Goal: Task Accomplishment & Management: Complete application form

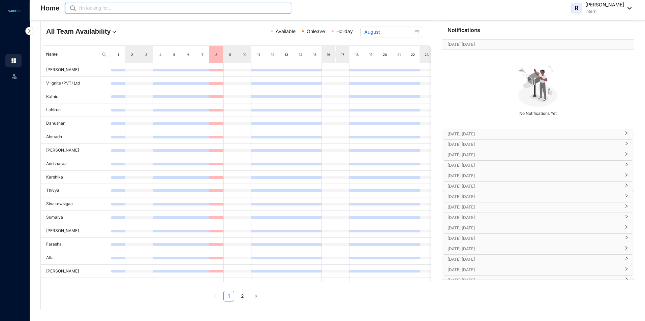
click at [120, 7] on input "text" at bounding box center [182, 7] width 209 height 7
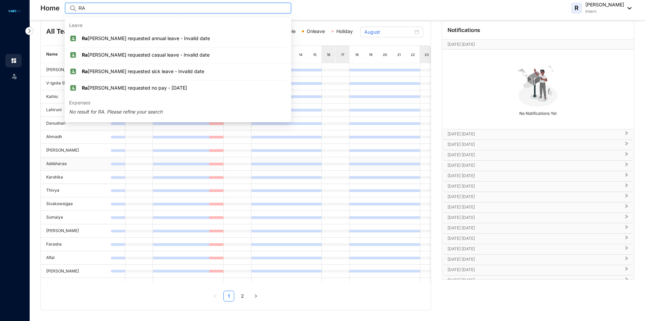
type input "RA"
click at [292, 182] on td at bounding box center [286, 177] width 14 height 13
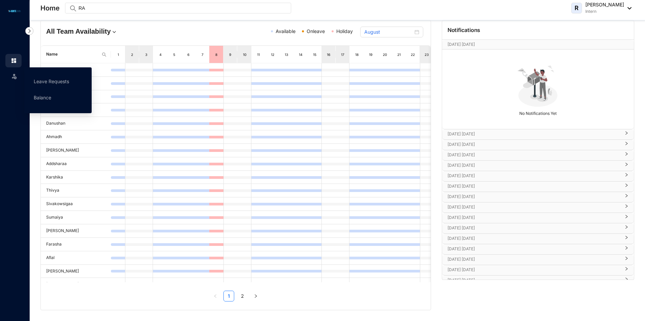
click at [17, 76] on img at bounding box center [14, 76] width 7 height 7
click at [49, 79] on link "Leave Requests" at bounding box center [51, 81] width 35 height 6
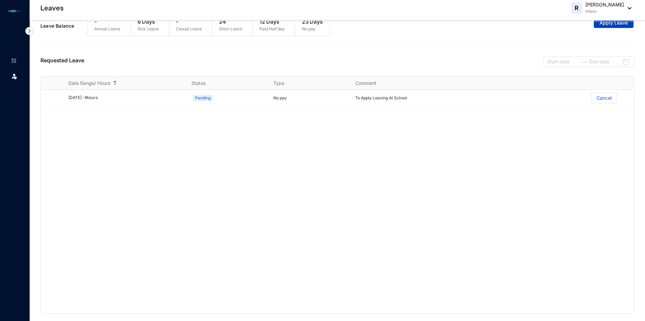
click at [614, 25] on span "Apply Leave" at bounding box center [613, 23] width 28 height 7
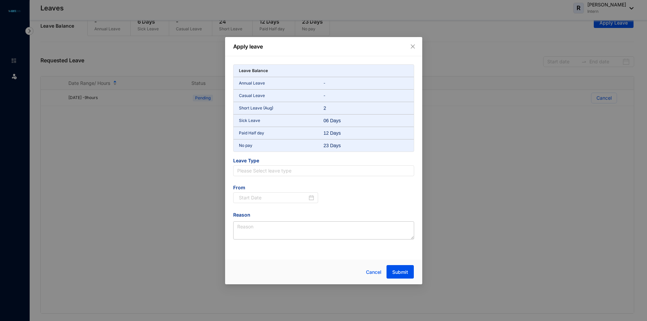
click at [262, 109] on p "Short Leave (Aug)" at bounding box center [281, 108] width 85 height 7
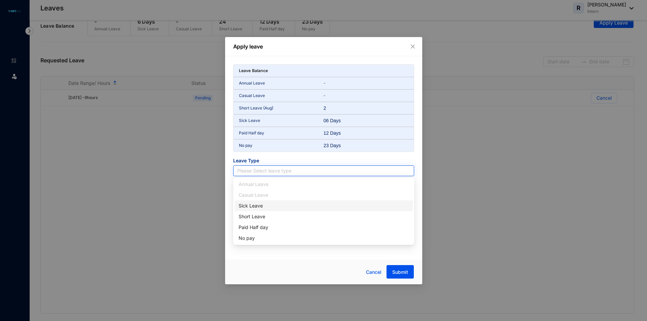
click at [262, 173] on input "search" at bounding box center [323, 171] width 173 height 10
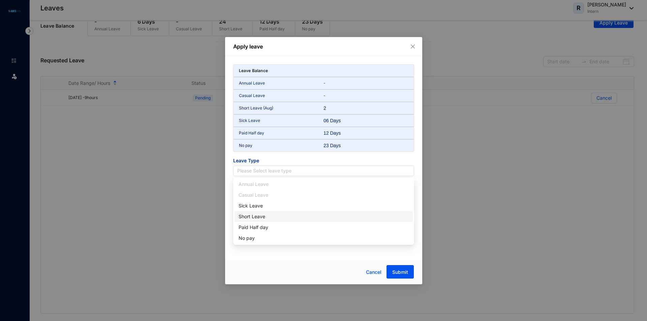
click at [253, 216] on div "Short Leave" at bounding box center [323, 216] width 170 height 7
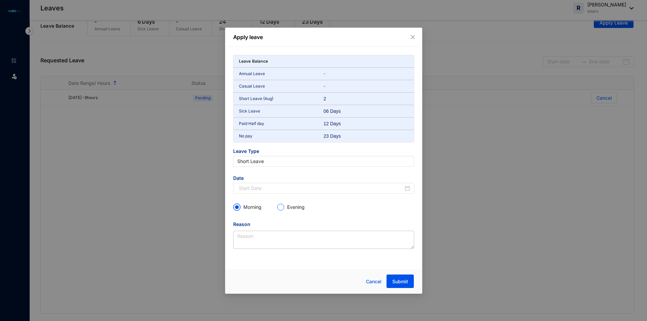
click at [284, 208] on span at bounding box center [280, 206] width 7 height 7
click at [284, 208] on input "Evening" at bounding box center [280, 207] width 7 height 7
radio input "true"
radio input "false"
click at [271, 236] on textarea "Reason" at bounding box center [323, 240] width 181 height 18
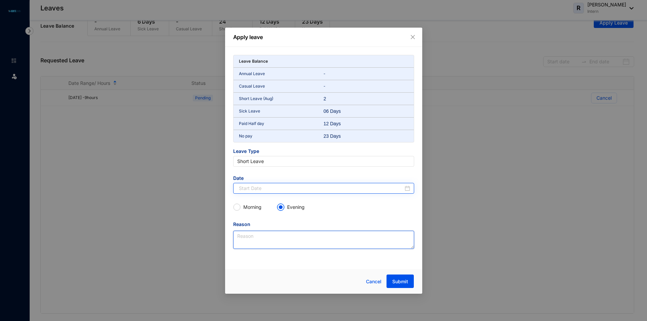
click at [279, 192] on div at bounding box center [323, 188] width 181 height 11
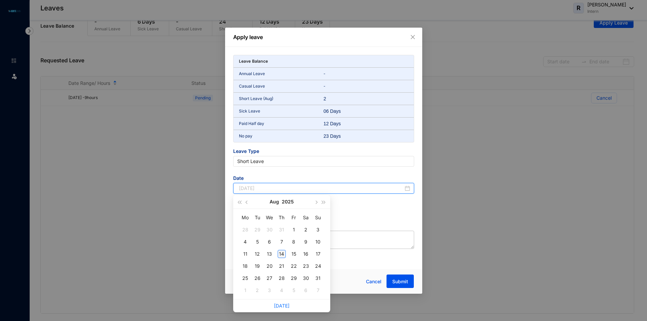
type input "[DATE]"
click at [281, 252] on div "14" at bounding box center [282, 254] width 8 height 8
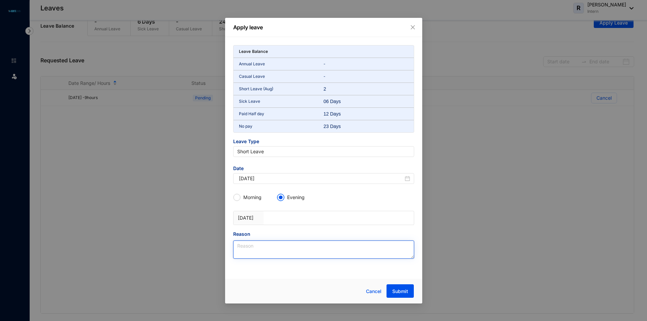
click at [275, 249] on textarea "Reason" at bounding box center [323, 250] width 181 height 18
type textarea "p"
type textarea "Personal Reason"
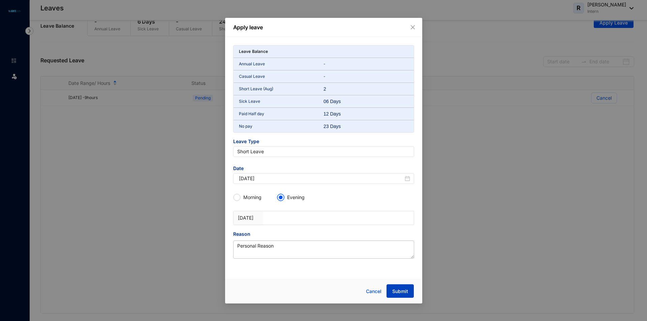
click at [399, 293] on span "Submit" at bounding box center [400, 291] width 16 height 7
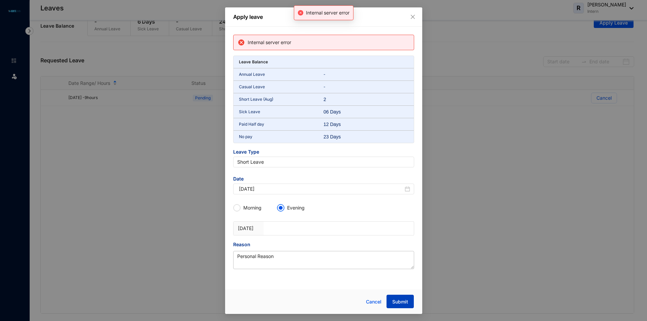
click at [403, 299] on span "Submit" at bounding box center [400, 301] width 16 height 7
click at [490, 239] on div "Apply leave Internal server error Leave Balance Annual Leave - Casual Leave - S…" at bounding box center [323, 160] width 647 height 321
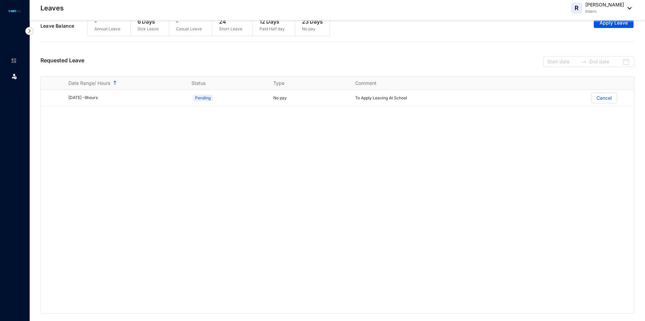
click at [488, 231] on div "[DATE] - 9 hours Pending No pay To Apply Leaving At School Cancel" at bounding box center [337, 201] width 593 height 223
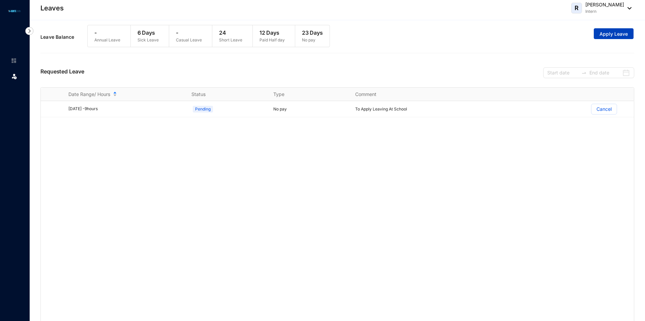
click at [604, 35] on span "Apply Leave" at bounding box center [613, 34] width 28 height 7
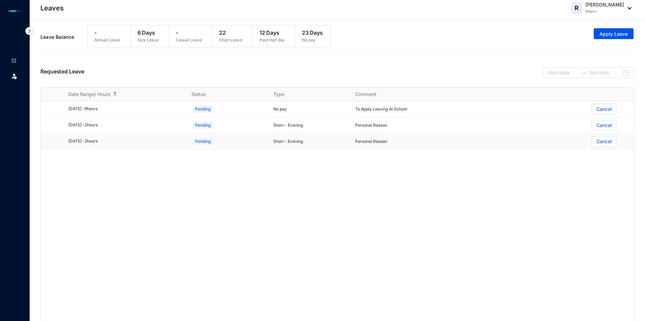
click at [610, 141] on p "Cancel" at bounding box center [603, 141] width 15 height 10
click at [591, 143] on input "Cancel" at bounding box center [591, 143] width 0 height 0
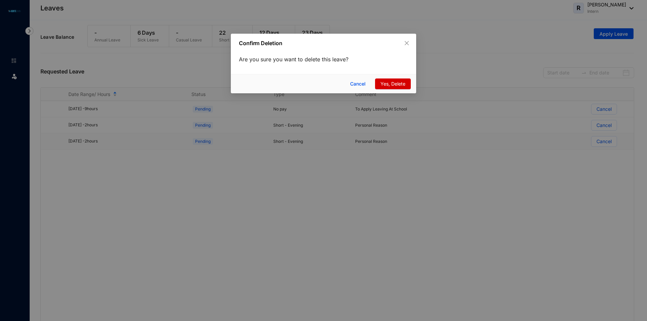
click at [390, 83] on span "Yes, Delete" at bounding box center [392, 83] width 25 height 7
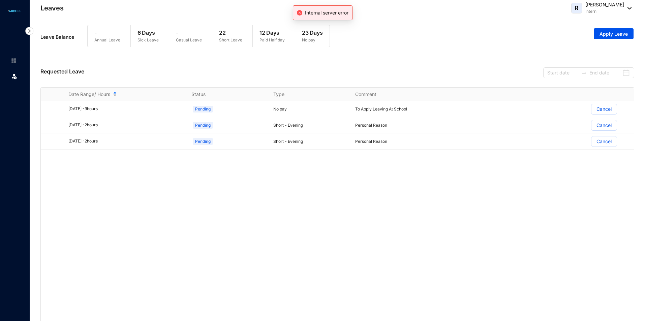
click at [471, 195] on div "2025/08/06 - 9 hours Pending No pay To Apply Leaving At School Cancel 2025/08/1…" at bounding box center [337, 212] width 593 height 223
